Goal: Task Accomplishment & Management: Use online tool/utility

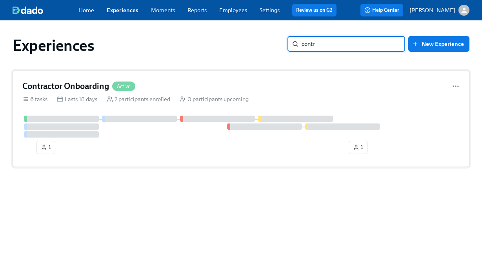
type input "contr"
click at [164, 88] on div "Contractor Onboarding Active" at bounding box center [241, 86] width 438 height 12
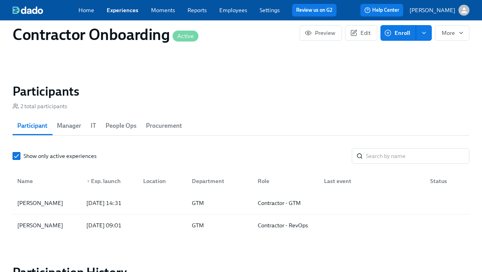
scroll to position [550, 0]
click at [161, 206] on div at bounding box center [161, 203] width 49 height 16
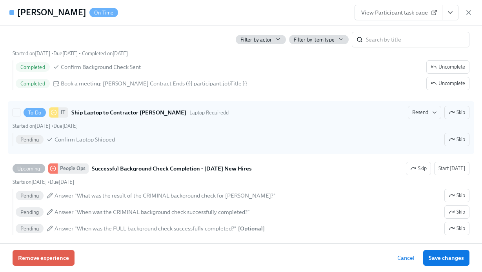
scroll to position [431, 0]
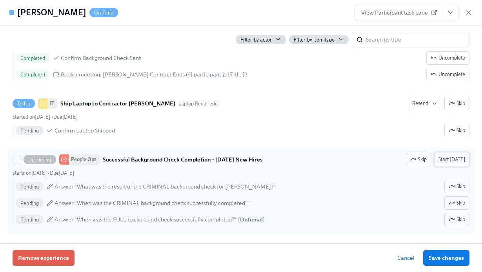
click at [454, 161] on span "Start [DATE]" at bounding box center [452, 160] width 27 height 8
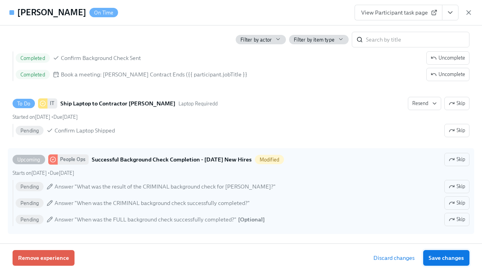
click at [446, 257] on span "Save changes" at bounding box center [446, 258] width 35 height 8
